Goal: Task Accomplishment & Management: Use online tool/utility

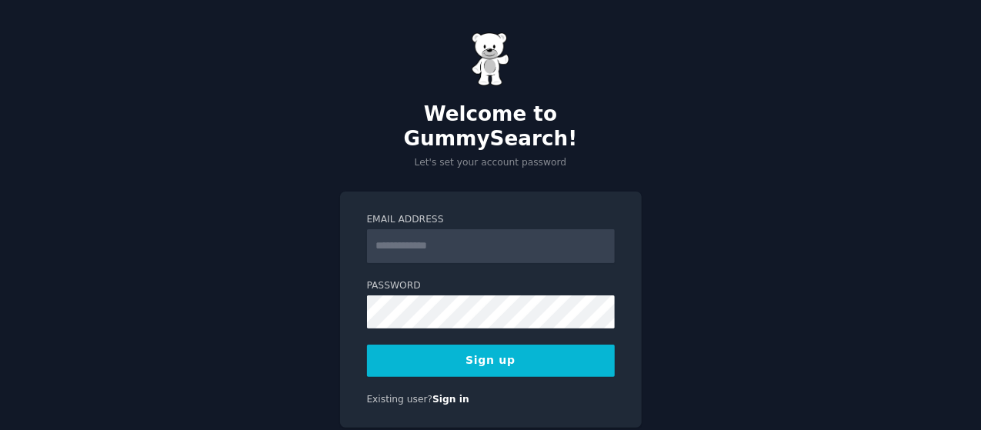
click at [412, 229] on input "Email Address" at bounding box center [491, 246] width 248 height 34
type input "**********"
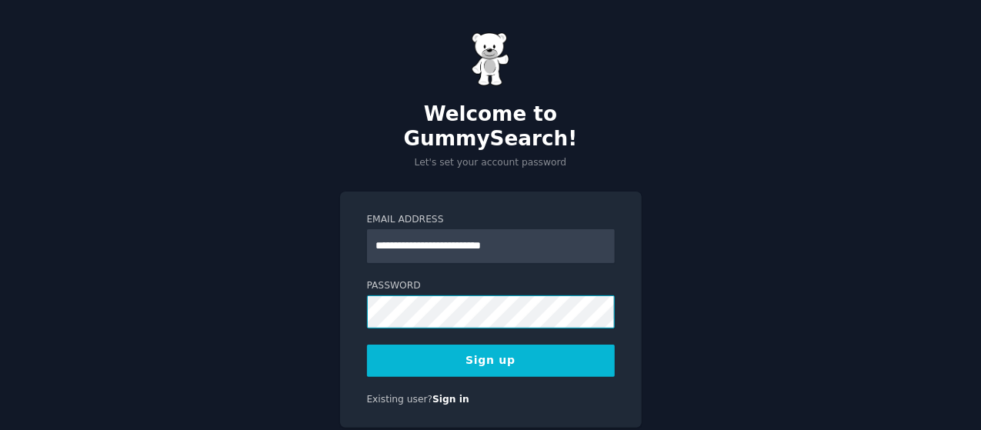
click at [254, 258] on div "**********" at bounding box center [490, 242] width 981 height 485
click at [485, 345] on button "Sign up" at bounding box center [491, 361] width 248 height 32
click at [40, 228] on div "**********" at bounding box center [490, 242] width 981 height 485
click at [302, 265] on div "**********" at bounding box center [490, 242] width 981 height 485
click at [602, 312] on form "**********" at bounding box center [491, 295] width 248 height 164
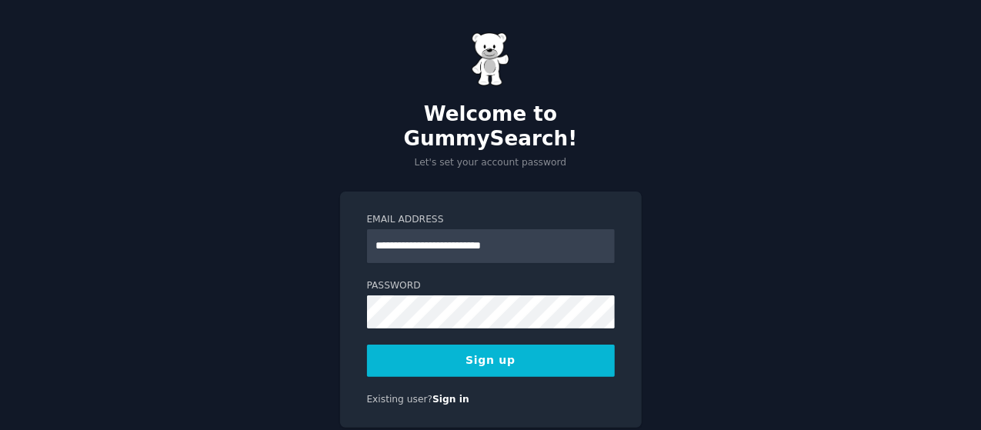
click at [486, 345] on button "Sign up" at bounding box center [491, 361] width 248 height 32
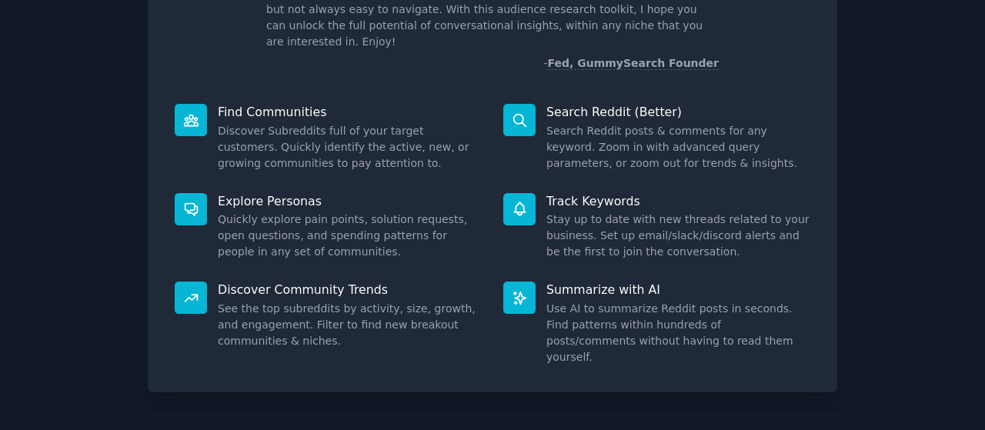
scroll to position [154, 0]
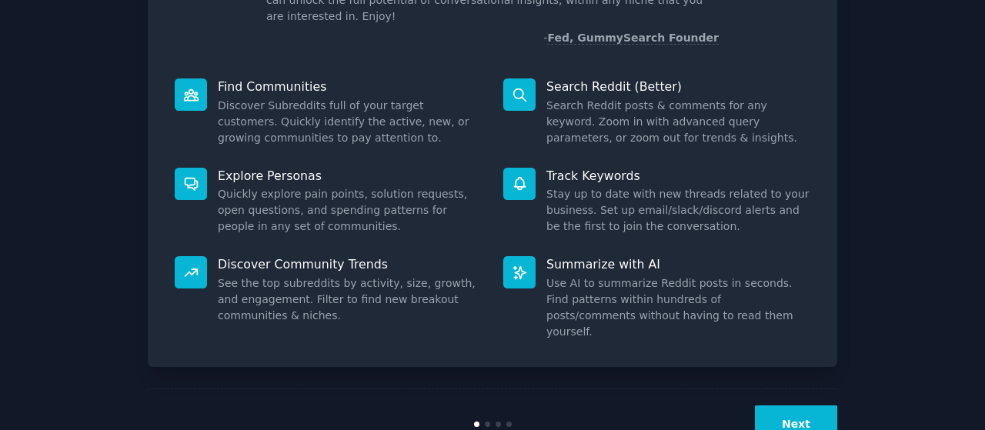
click at [190, 89] on icon at bounding box center [191, 94] width 14 height 11
click at [532, 78] on div at bounding box center [519, 94] width 32 height 32
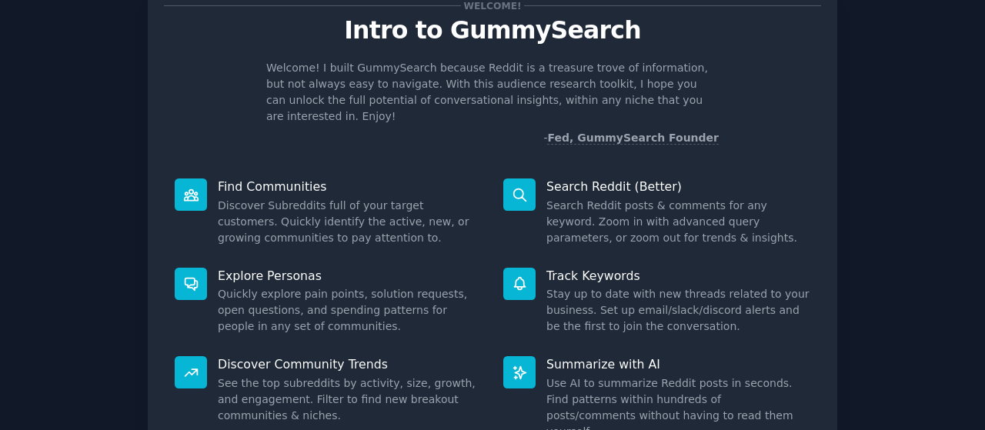
scroll to position [0, 0]
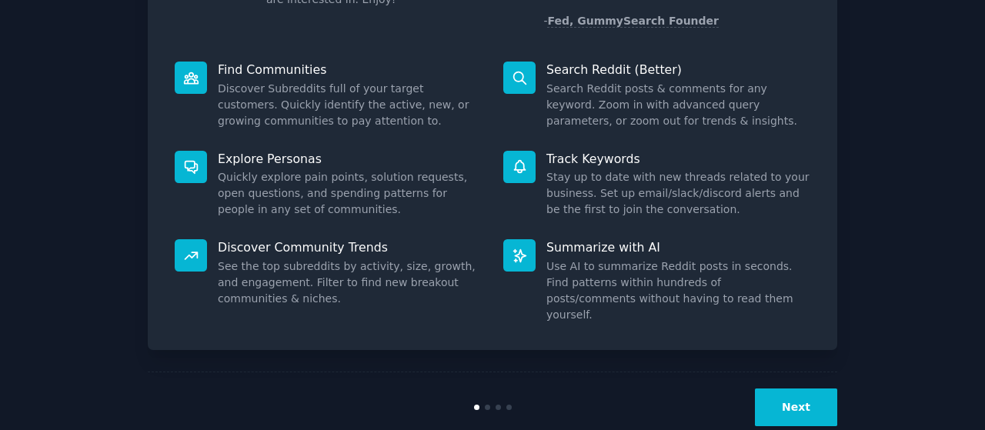
click at [823, 388] on button "Next" at bounding box center [796, 407] width 82 height 38
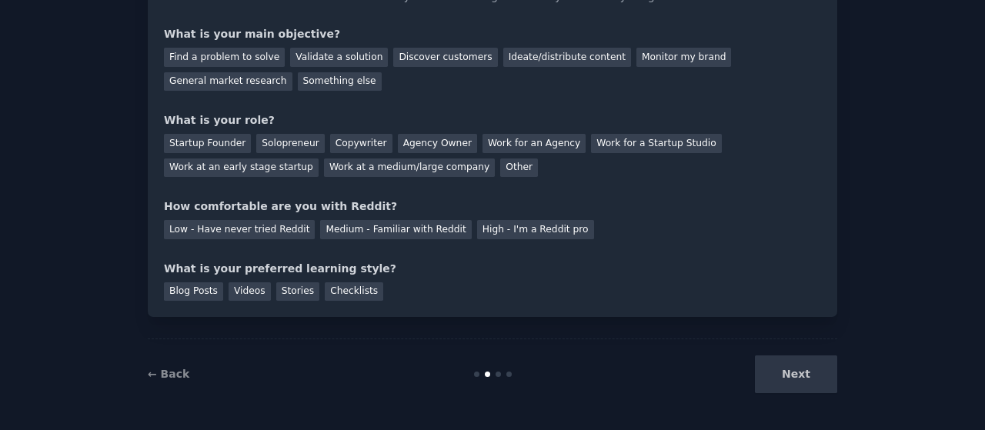
click at [815, 381] on div "Next" at bounding box center [722, 374] width 230 height 38
click at [798, 381] on div "Next" at bounding box center [722, 374] width 230 height 38
click at [772, 365] on div "Next" at bounding box center [722, 374] width 230 height 38
click at [777, 372] on div "Next" at bounding box center [722, 374] width 230 height 38
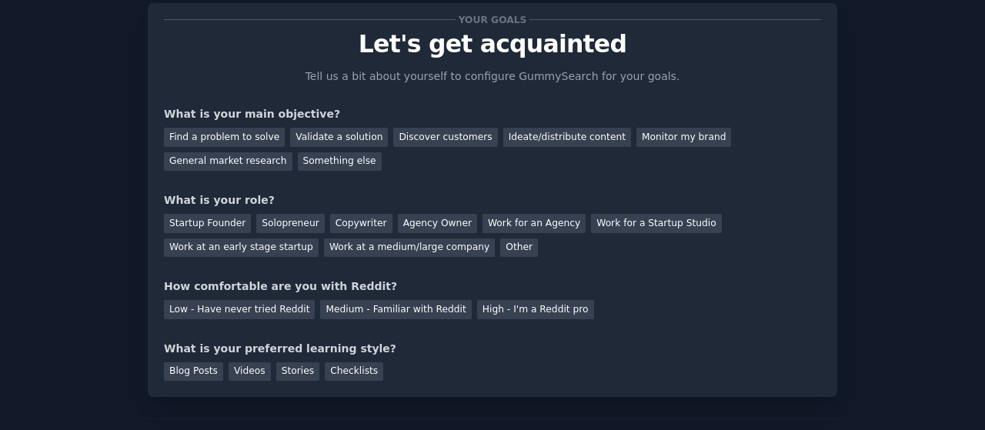
scroll to position [0, 0]
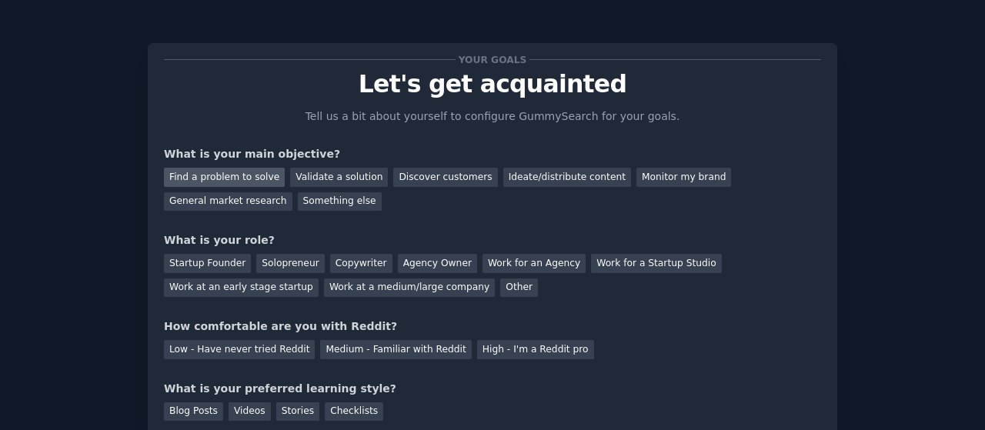
click at [218, 181] on div "Find a problem to solve" at bounding box center [224, 177] width 121 height 19
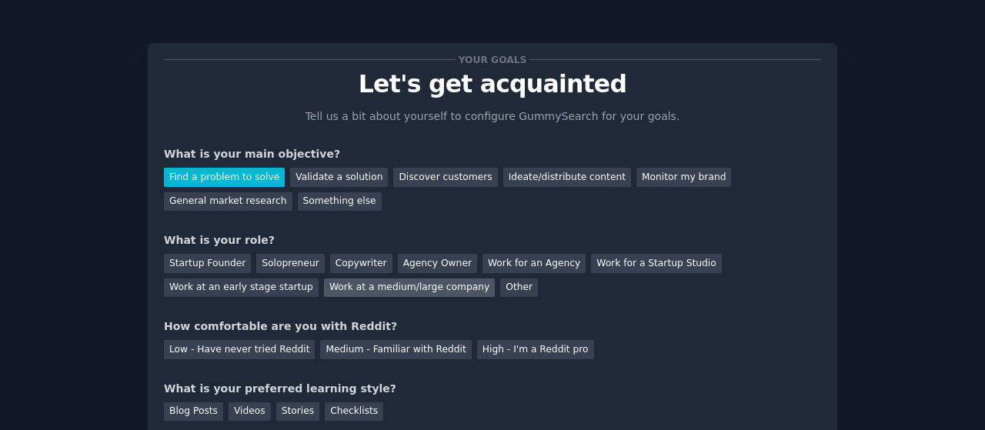
click at [324, 288] on div "Work at a medium/large company" at bounding box center [409, 287] width 171 height 19
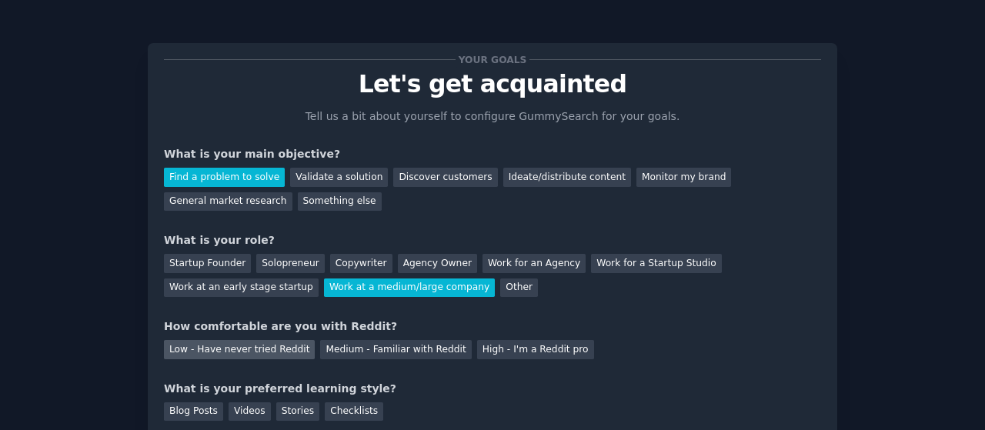
click at [195, 347] on div "Low - Have never tried Reddit" at bounding box center [239, 349] width 151 height 19
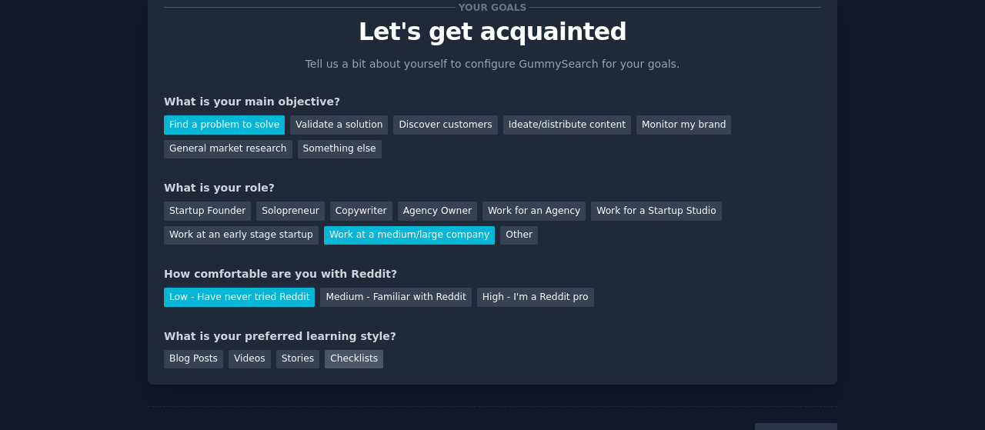
scroll to position [77, 0]
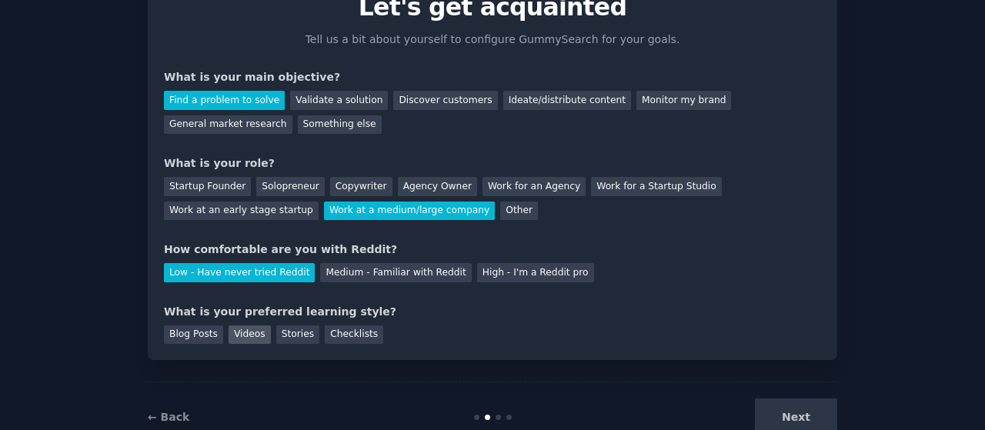
click at [234, 329] on div "Videos" at bounding box center [249, 334] width 42 height 19
click at [792, 410] on button "Next" at bounding box center [796, 417] width 82 height 38
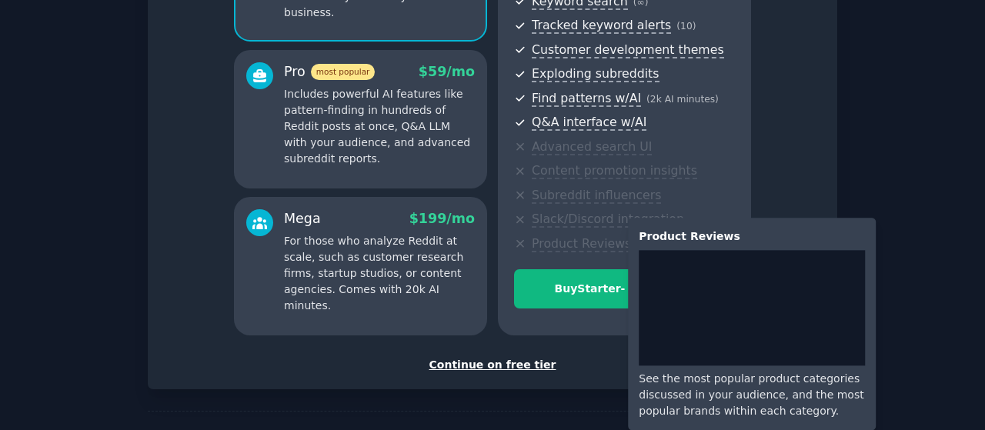
scroll to position [285, 0]
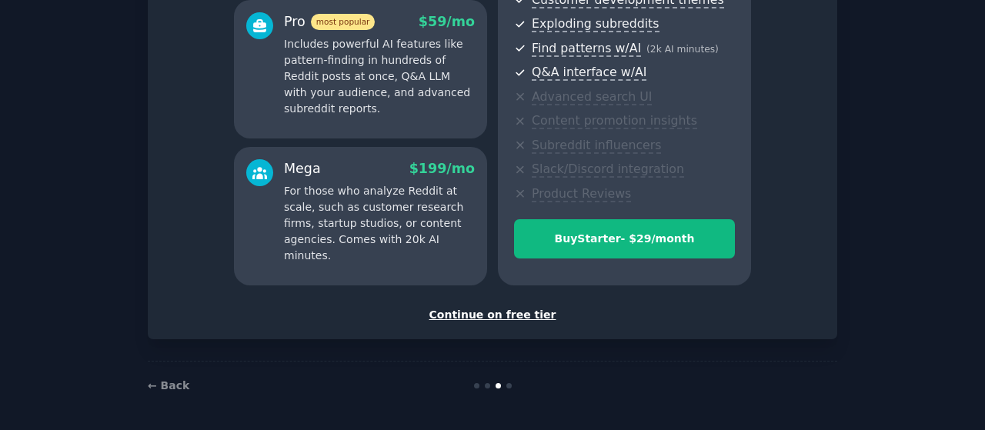
click at [483, 312] on div "Continue on free tier" at bounding box center [492, 315] width 657 height 16
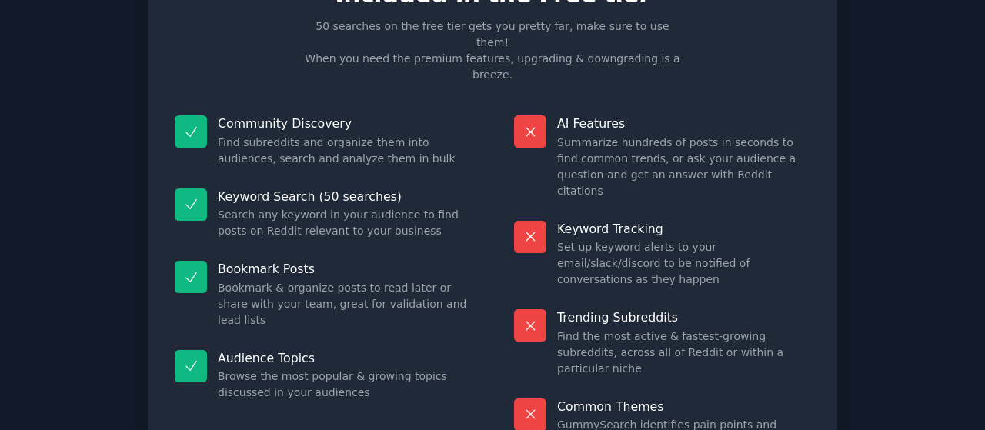
scroll to position [168, 0]
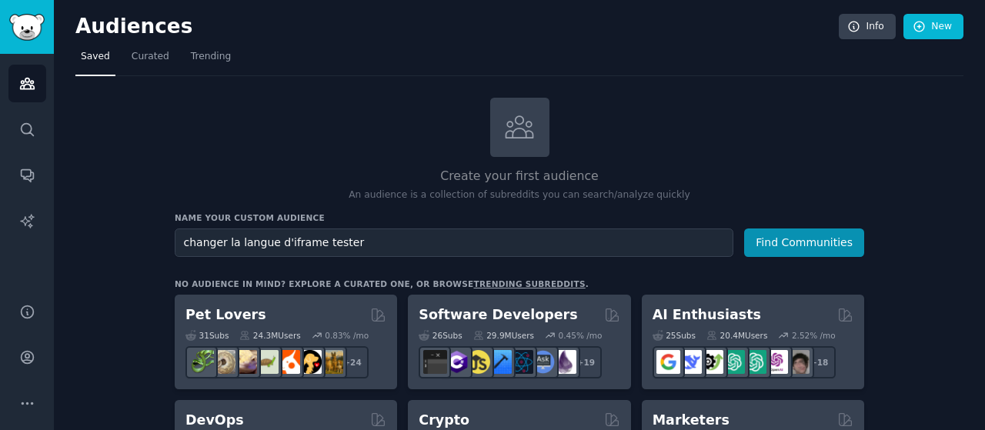
type input "changer la langue d'iframe tester"
click at [744, 228] on button "Find Communities" at bounding box center [804, 242] width 120 height 28
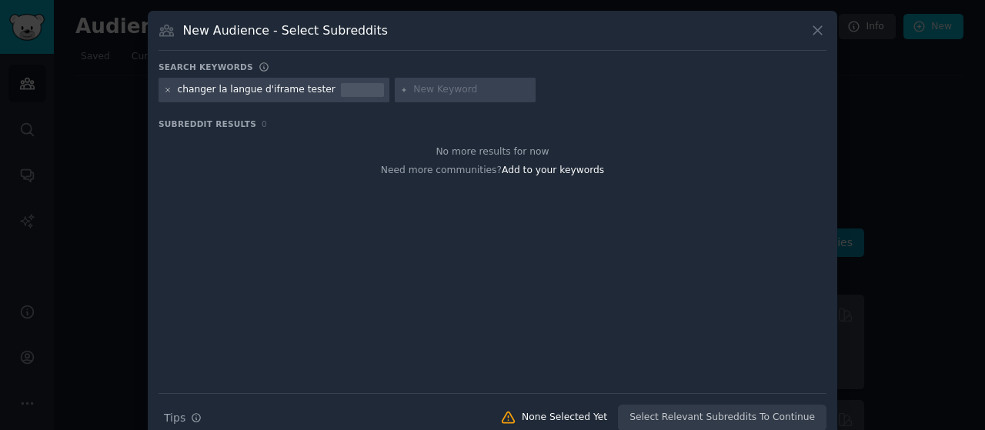
click at [162, 85] on div "changer la langue d'iframe tester" at bounding box center [273, 90] width 231 height 25
click at [165, 86] on icon at bounding box center [168, 90] width 8 height 8
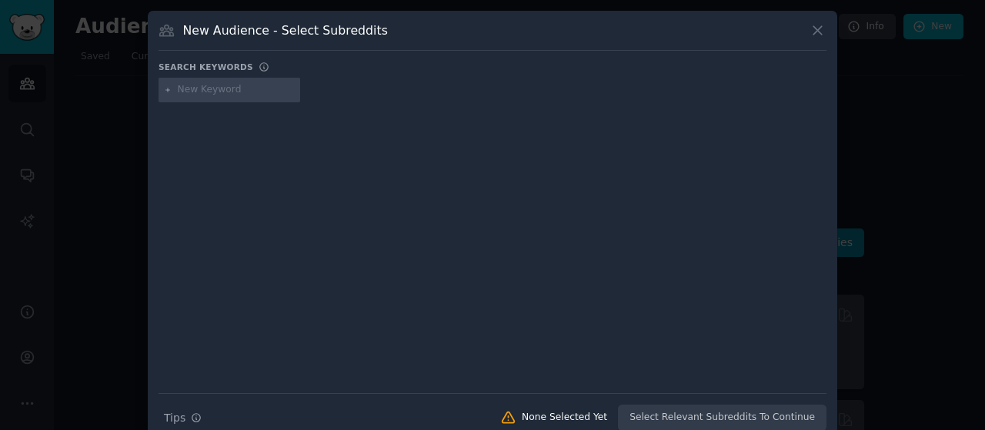
click at [803, 22] on div "New Audience - Select Subreddits" at bounding box center [492, 36] width 668 height 29
click at [805, 24] on div "New Audience - Select Subreddits" at bounding box center [492, 36] width 668 height 29
click at [818, 28] on icon at bounding box center [817, 30] width 16 height 16
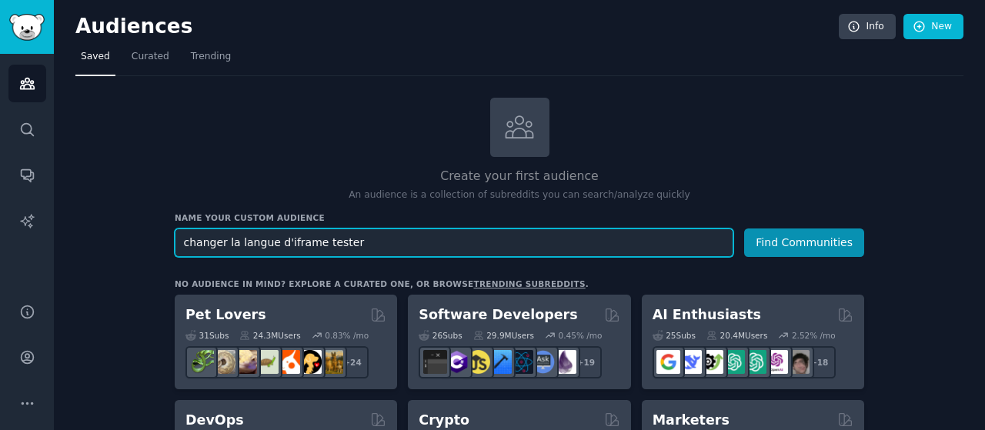
click at [401, 251] on input "changer la langue d'iframe tester" at bounding box center [454, 242] width 558 height 28
drag, startPoint x: 398, startPoint y: 250, endPoint x: -353, endPoint y: 168, distance: 755.9
click at [0, 168] on html "Audiences Search Conversations AI Reports Help Account More Audiences Info New …" at bounding box center [492, 215] width 985 height 430
